Goal: Task Accomplishment & Management: Manage account settings

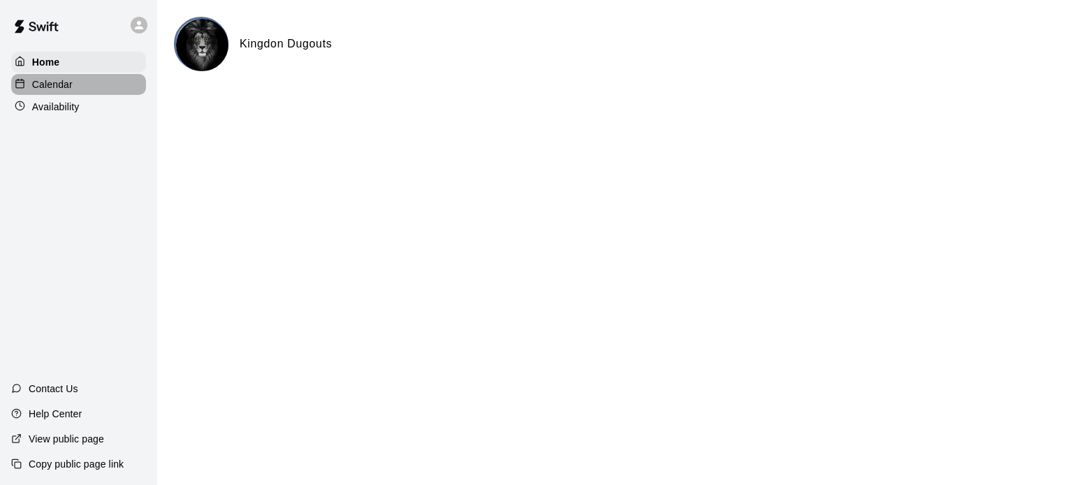
click at [75, 90] on div "Calendar" at bounding box center [78, 84] width 135 height 21
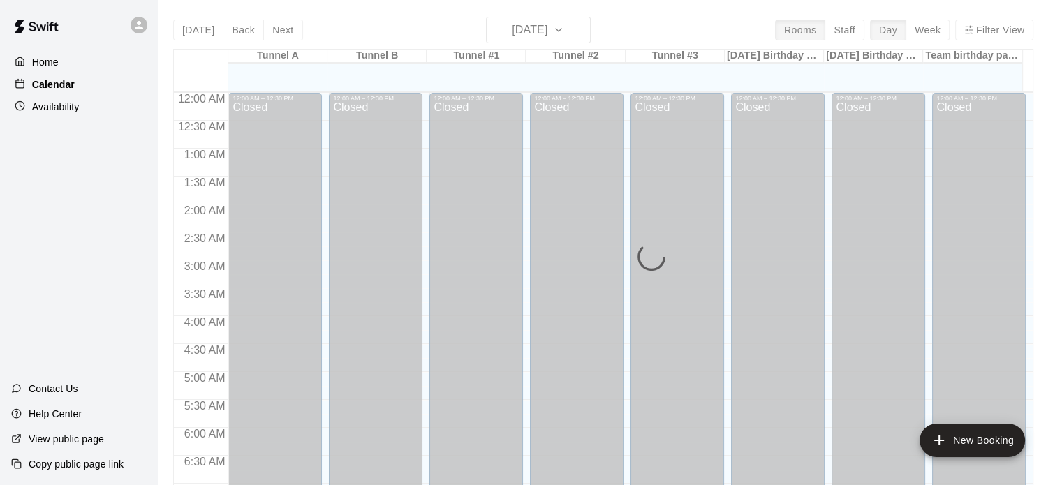
scroll to position [889, 0]
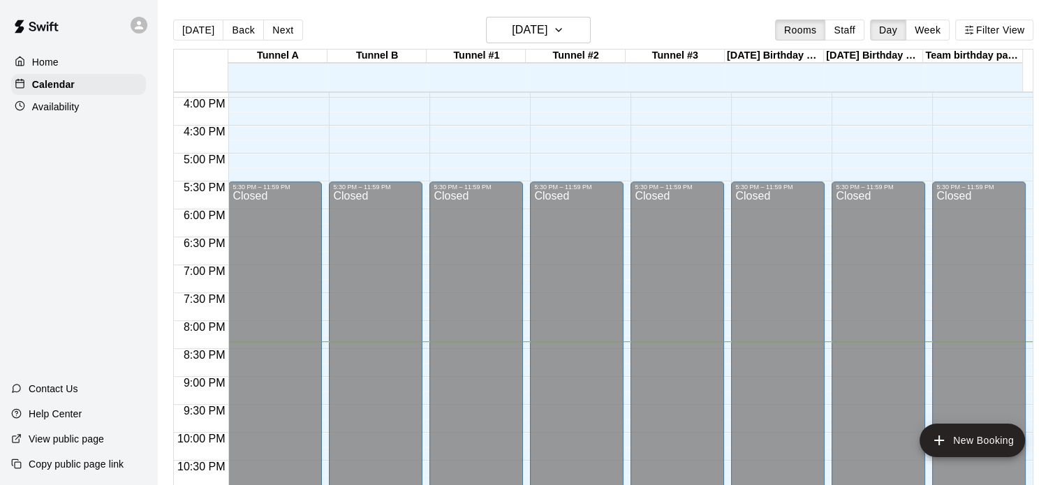
click at [60, 102] on div "Availability" at bounding box center [78, 106] width 135 height 21
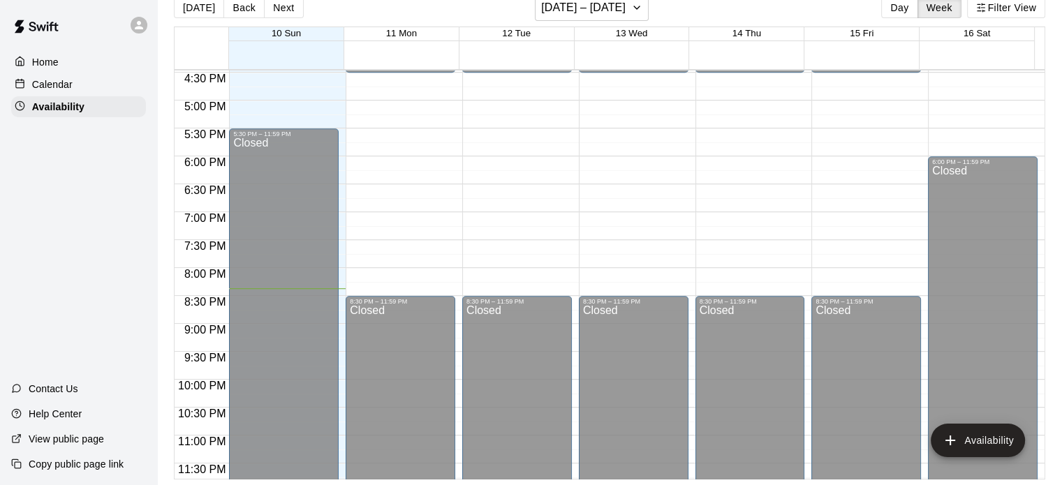
scroll to position [931, 0]
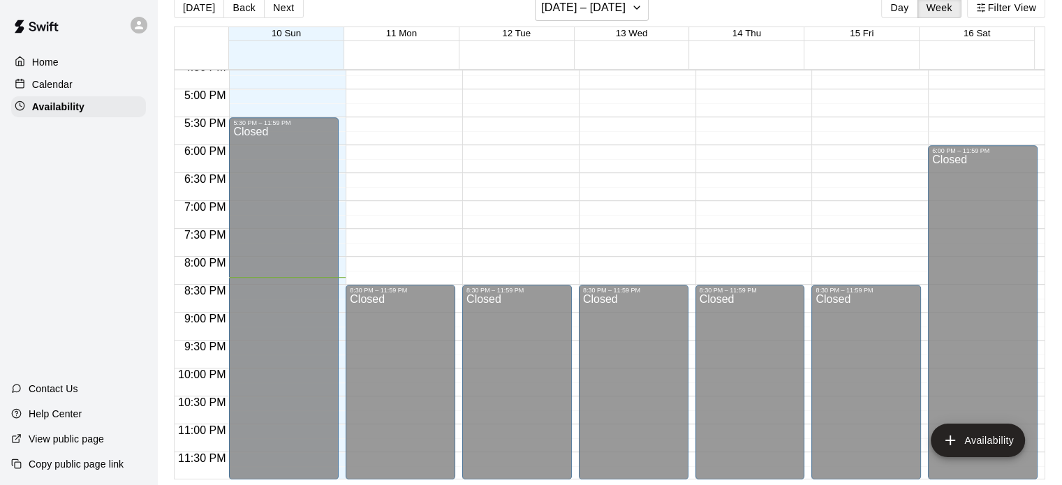
click at [60, 82] on p "Calendar" at bounding box center [52, 85] width 41 height 14
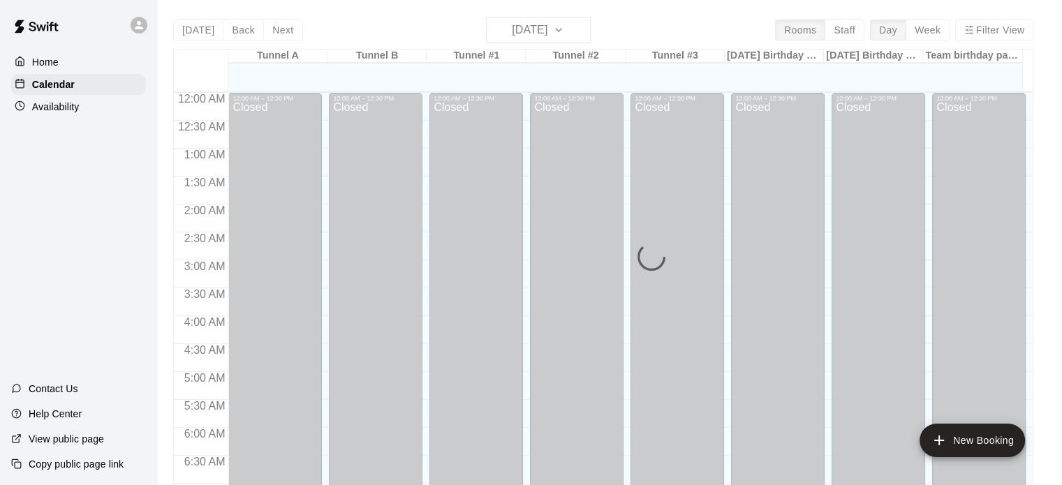
scroll to position [889, 0]
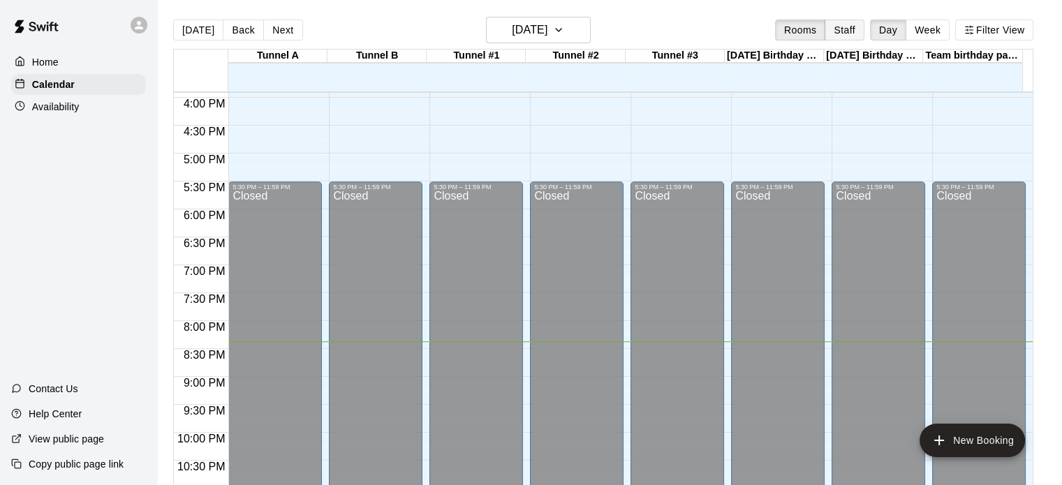
click at [853, 29] on button "Staff" at bounding box center [845, 30] width 40 height 21
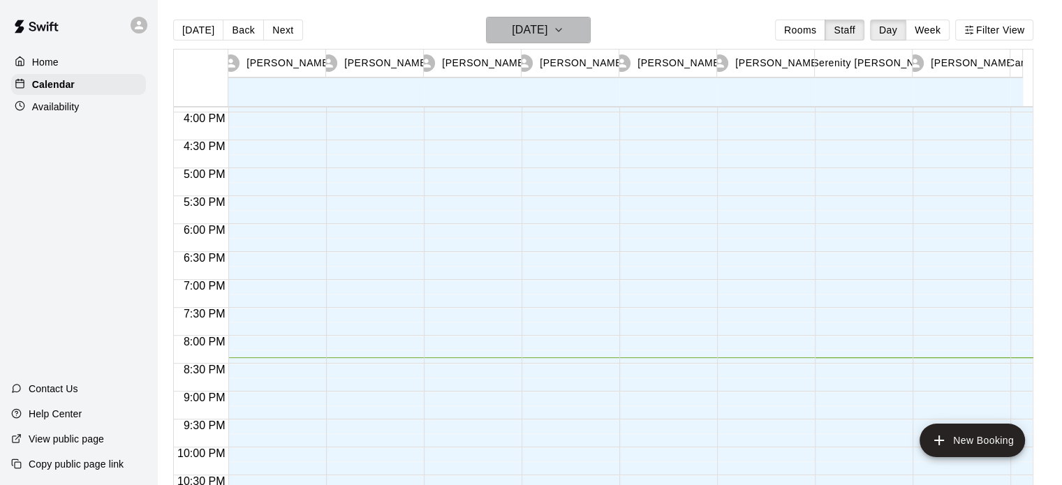
click at [564, 32] on icon "button" at bounding box center [558, 30] width 11 height 17
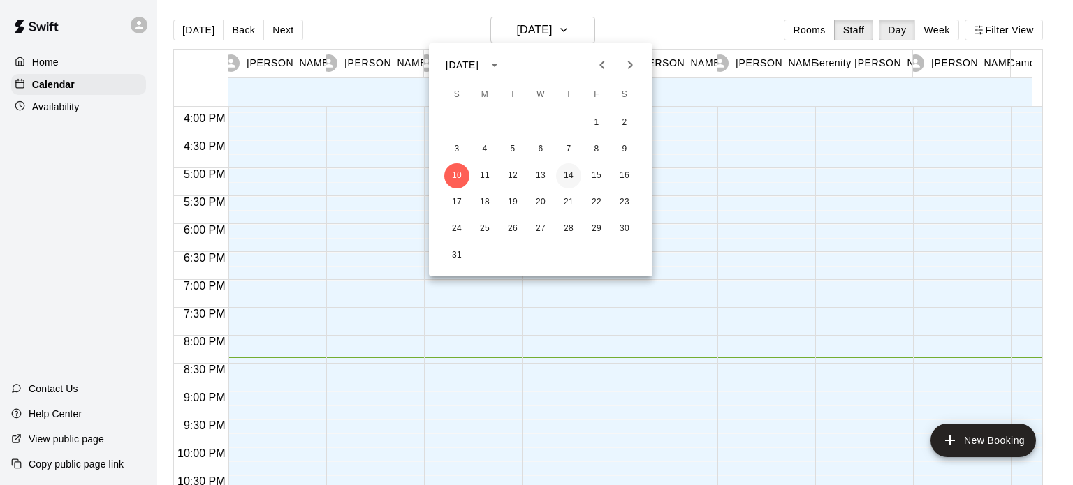
click at [569, 175] on button "14" at bounding box center [568, 175] width 25 height 25
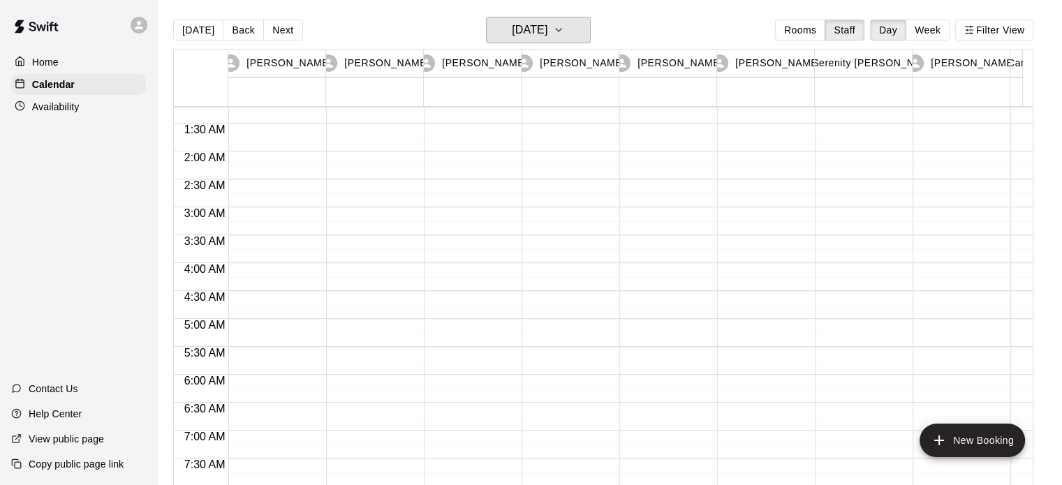
scroll to position [0, 0]
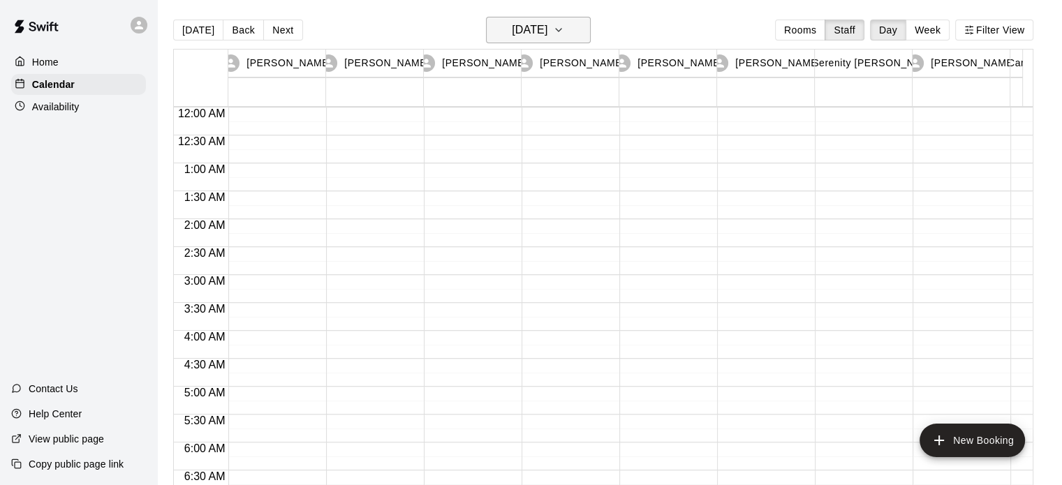
click at [548, 24] on h6 "[DATE]" at bounding box center [530, 30] width 36 height 20
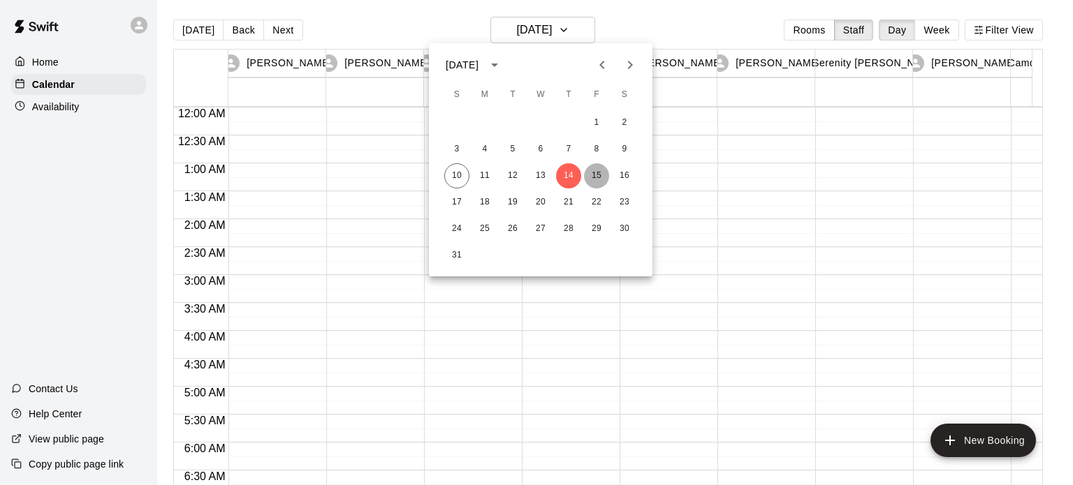
click at [604, 179] on button "15" at bounding box center [596, 175] width 25 height 25
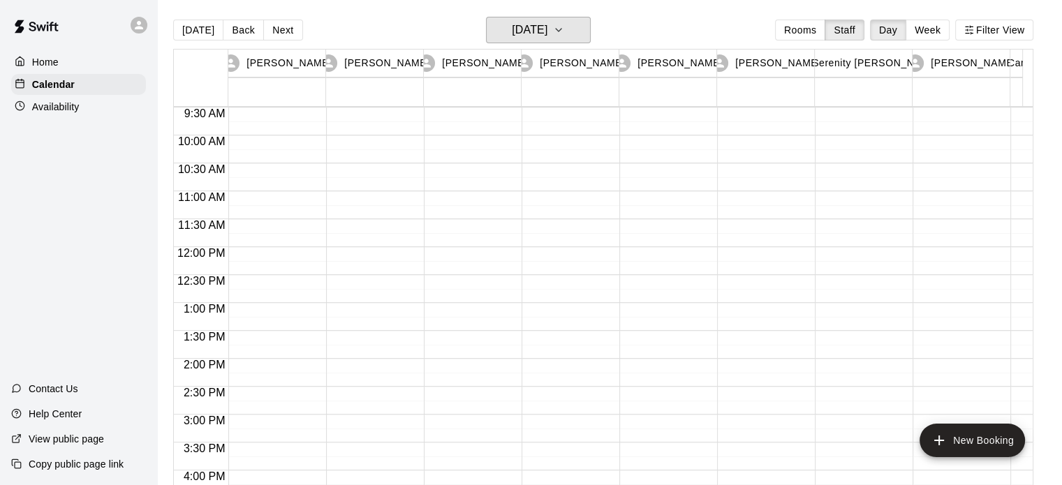
scroll to position [699, 0]
click at [402, 61] on p "[PERSON_NAME]" at bounding box center [386, 63] width 85 height 15
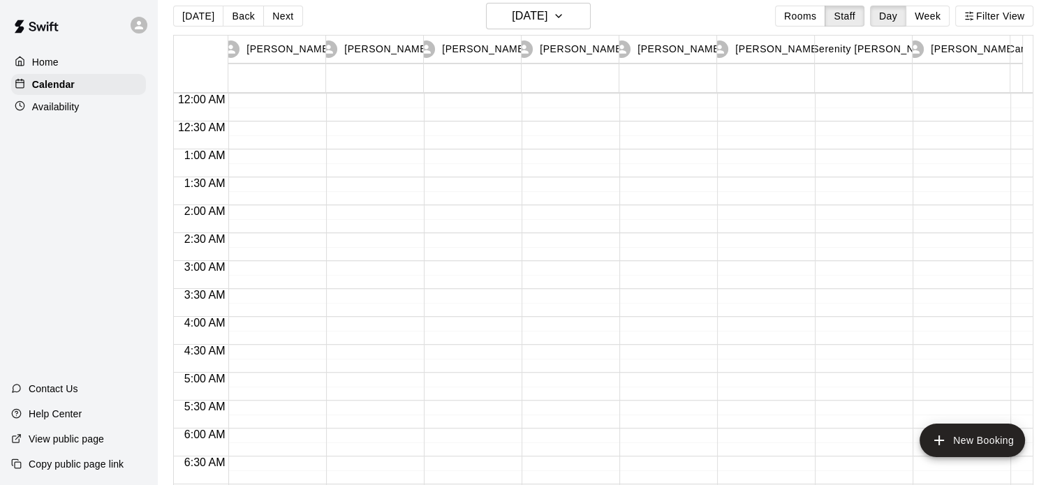
scroll to position [22, 0]
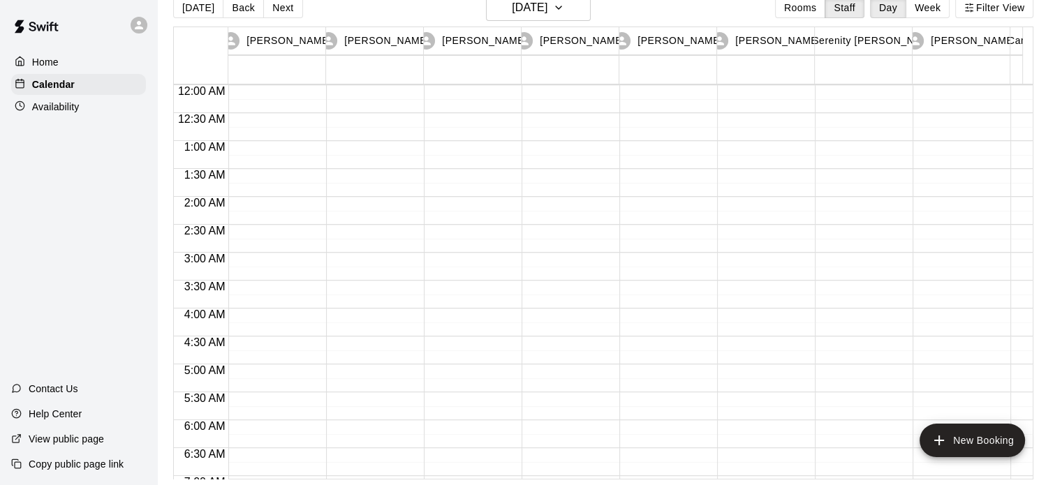
click at [56, 61] on p "Home" at bounding box center [45, 62] width 27 height 14
